Goal: Contribute content: Add original content to the website for others to see

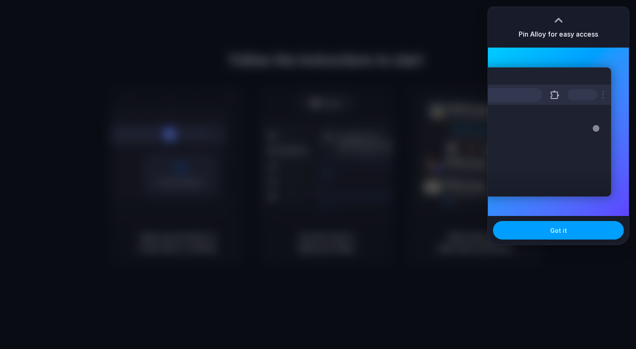
click at [555, 231] on span "Got it" at bounding box center [558, 230] width 17 height 9
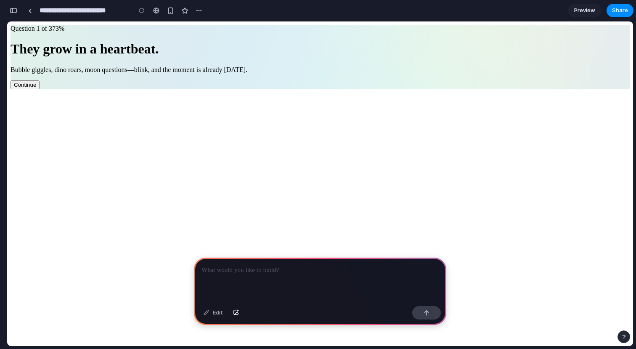
click at [307, 57] on h1 "They grow in a heartbeat." at bounding box center [320, 49] width 619 height 16
click at [272, 272] on p at bounding box center [319, 270] width 237 height 10
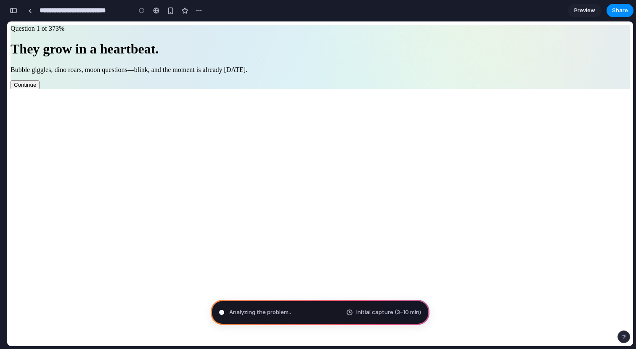
type input "**********"
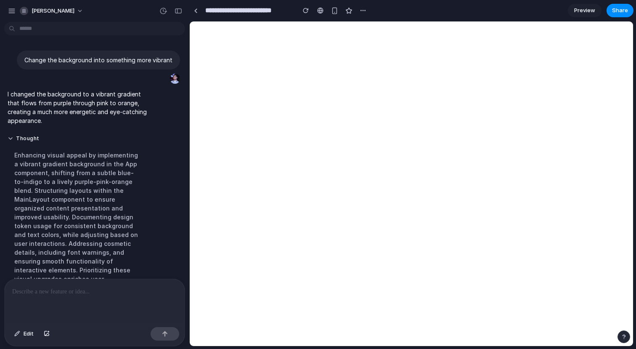
scroll to position [27, 0]
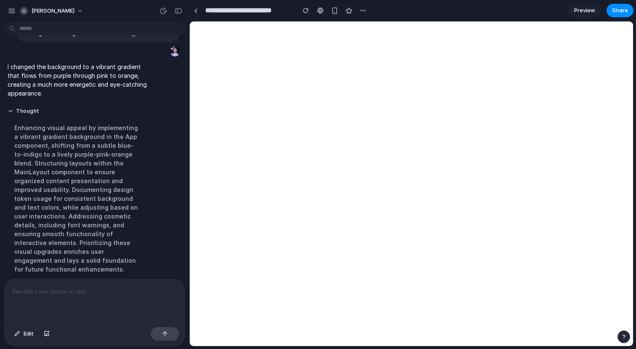
click at [75, 295] on p at bounding box center [94, 291] width 165 height 10
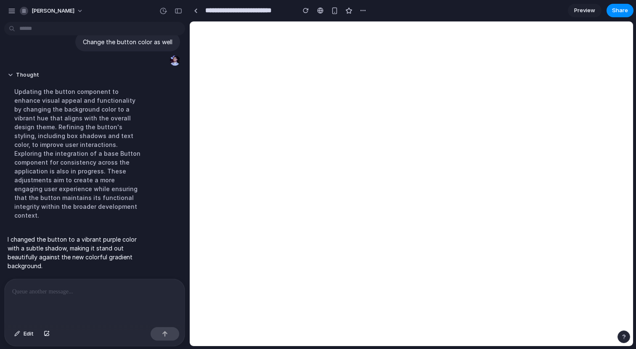
scroll to position [104, 0]
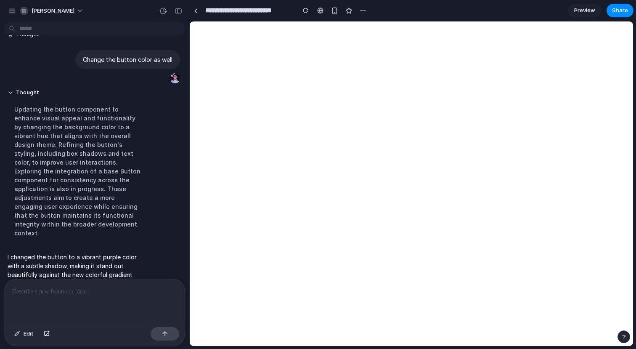
click at [103, 293] on p at bounding box center [94, 291] width 165 height 10
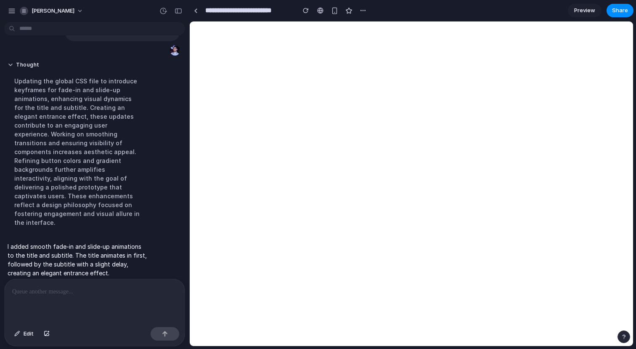
scroll to position [216, 0]
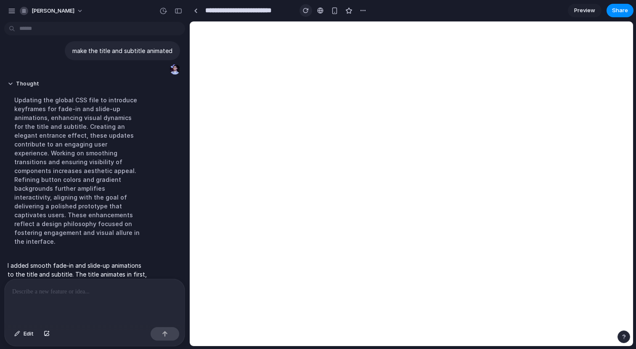
click at [304, 11] on div "button" at bounding box center [306, 11] width 6 height 6
click at [304, 10] on div "button" at bounding box center [306, 11] width 6 height 6
click at [78, 294] on p at bounding box center [94, 291] width 165 height 10
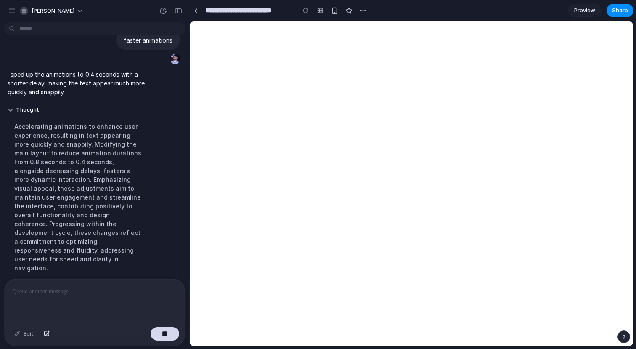
scroll to position [311, 0]
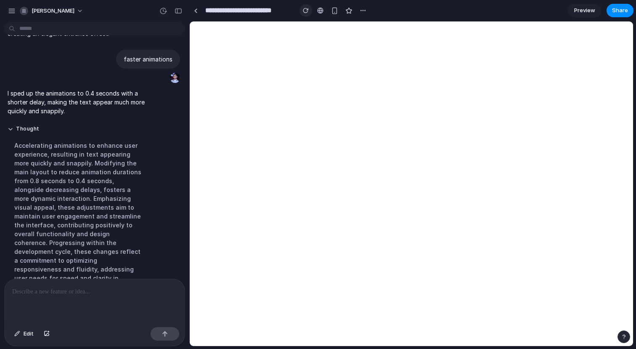
click at [306, 12] on div "button" at bounding box center [306, 11] width 6 height 6
click at [83, 296] on div at bounding box center [95, 301] width 180 height 45
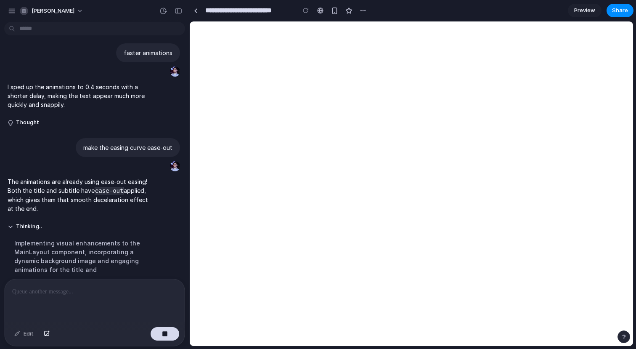
scroll to position [326, 0]
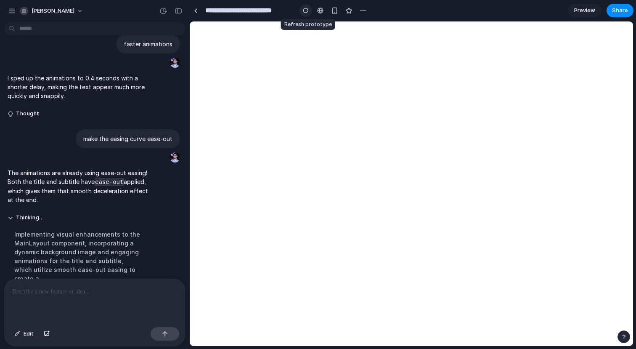
click at [307, 13] on button "button" at bounding box center [305, 10] width 13 height 13
click at [100, 299] on div at bounding box center [95, 301] width 180 height 45
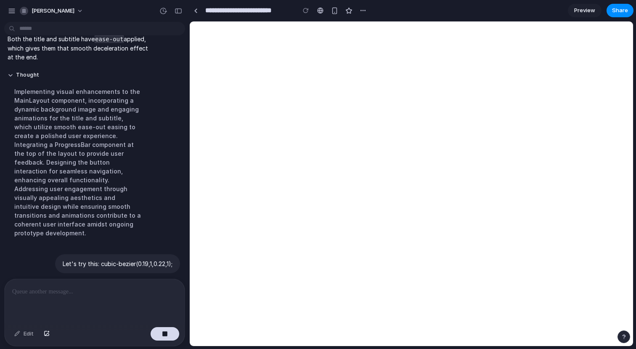
scroll to position [483, 0]
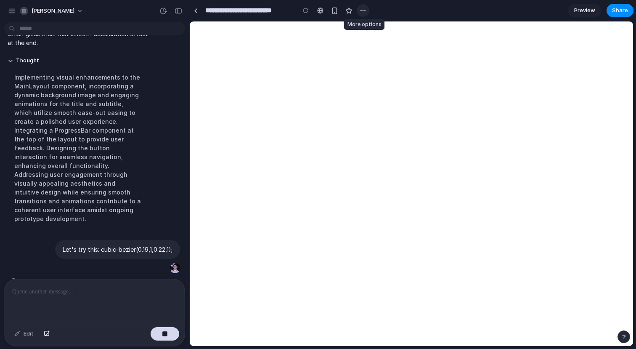
click at [362, 10] on div "button" at bounding box center [362, 10] width 7 height 7
click at [397, 9] on div "Duplicate Delete" at bounding box center [318, 174] width 636 height 349
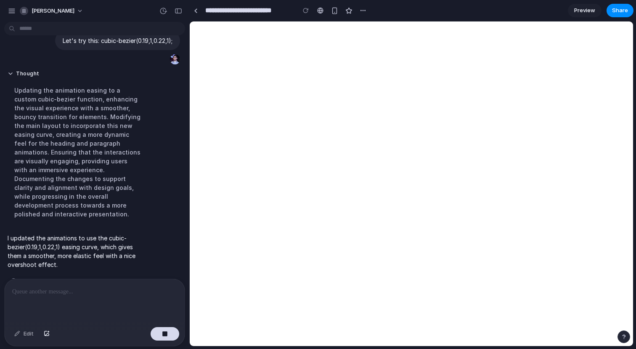
scroll to position [509, 0]
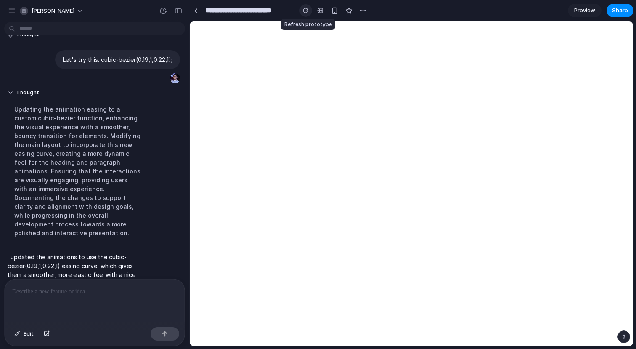
click at [305, 10] on div "button" at bounding box center [306, 11] width 6 height 6
click at [307, 12] on div "button" at bounding box center [306, 11] width 6 height 6
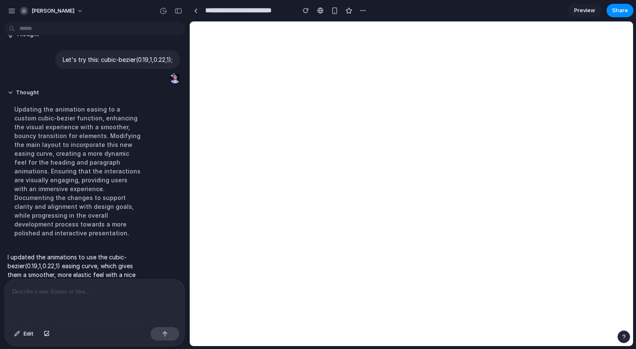
click at [122, 293] on p at bounding box center [94, 291] width 165 height 10
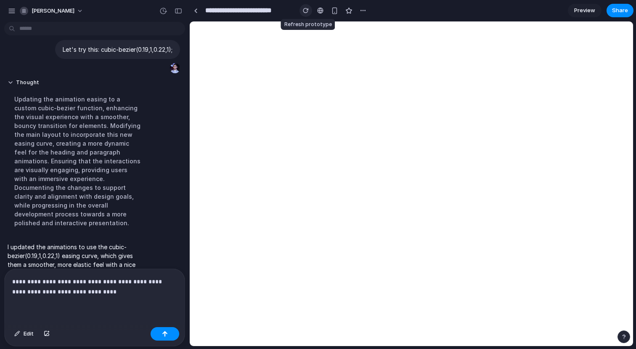
click at [304, 9] on div "button" at bounding box center [306, 11] width 6 height 6
click at [113, 291] on p "**********" at bounding box center [94, 286] width 165 height 20
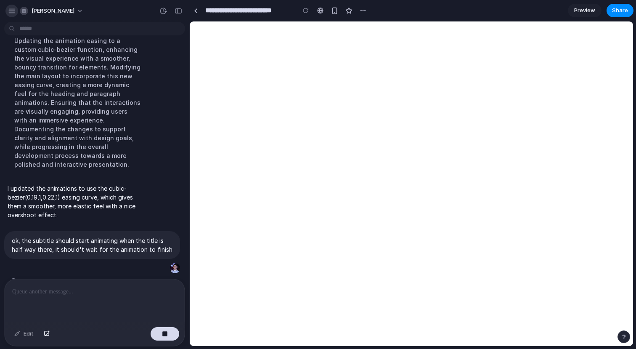
click at [15, 12] on div "button" at bounding box center [12, 11] width 8 height 8
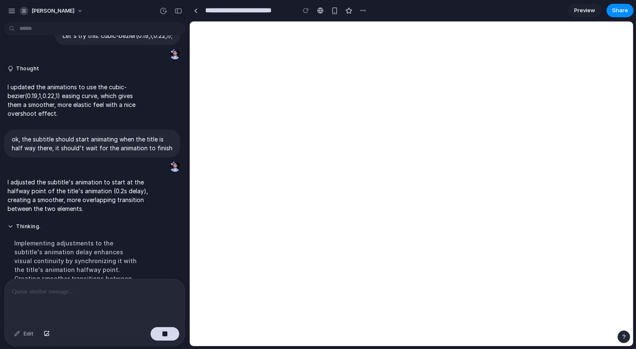
scroll to position [542, 0]
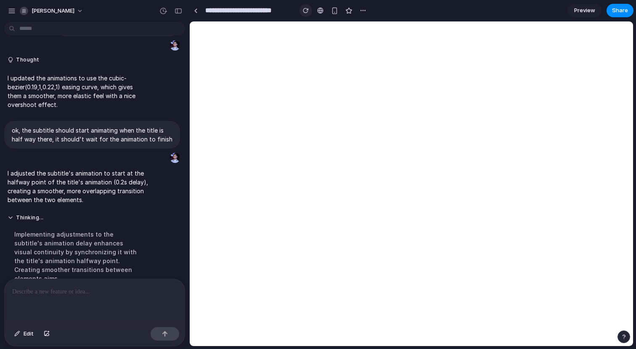
click at [308, 6] on button "button" at bounding box center [305, 10] width 13 height 13
click at [307, 10] on div "button" at bounding box center [306, 11] width 6 height 6
click at [84, 289] on p at bounding box center [94, 291] width 165 height 10
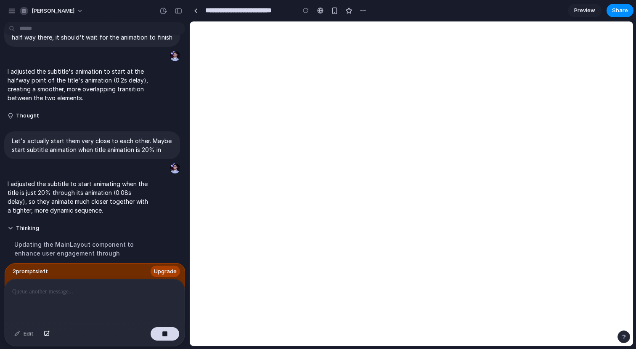
scroll to position [652, 0]
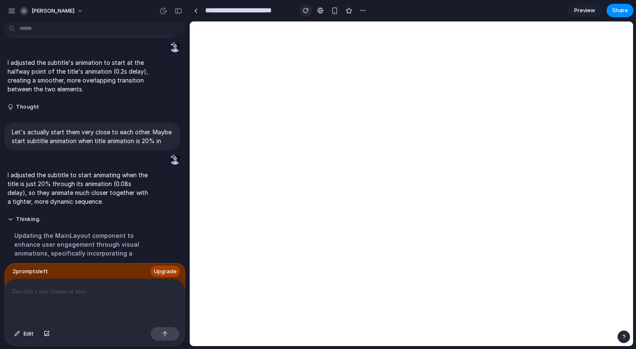
click at [305, 14] on button "button" at bounding box center [305, 10] width 13 height 13
